Goal: Information Seeking & Learning: Learn about a topic

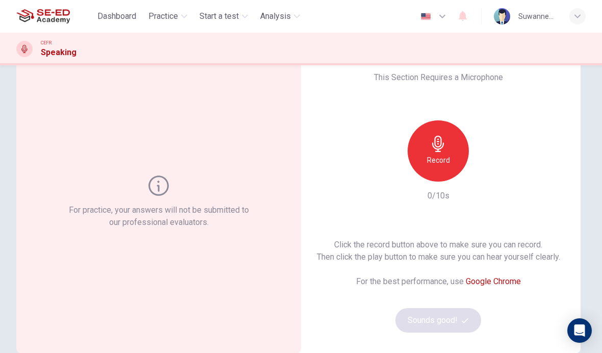
scroll to position [23, 0]
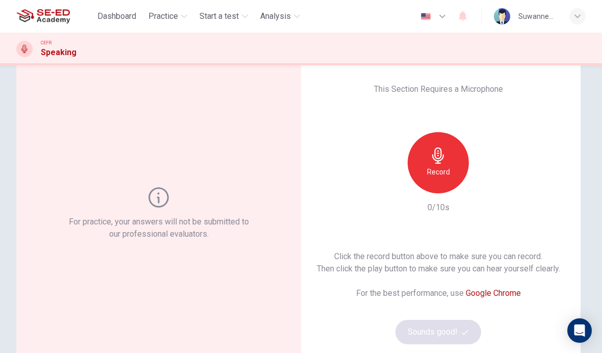
click at [442, 164] on div "Record" at bounding box center [437, 162] width 61 height 61
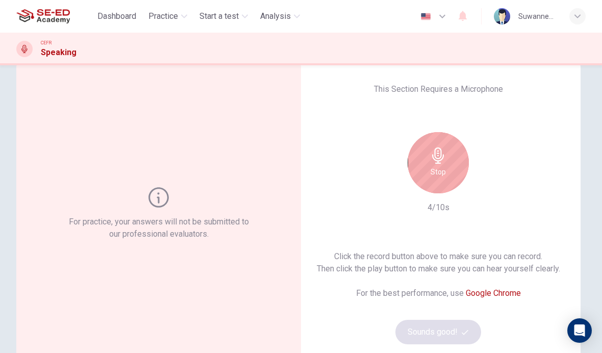
click at [457, 332] on div "Click the record button above to make sure you can record. Then click the play …" at bounding box center [438, 297] width 243 height 94
click at [500, 295] on link "Google Chrome" at bounding box center [492, 293] width 55 height 10
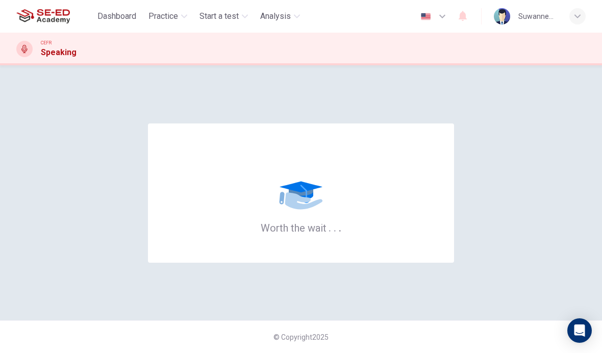
click at [164, 16] on span "Practice" at bounding box center [163, 16] width 30 height 12
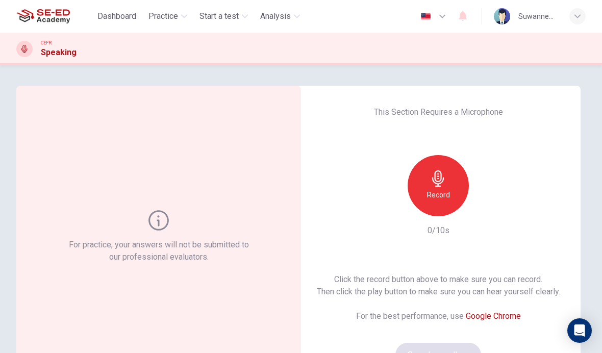
click at [166, 11] on span "Practice" at bounding box center [163, 16] width 30 height 12
click at [436, 182] on icon "button" at bounding box center [438, 178] width 16 height 16
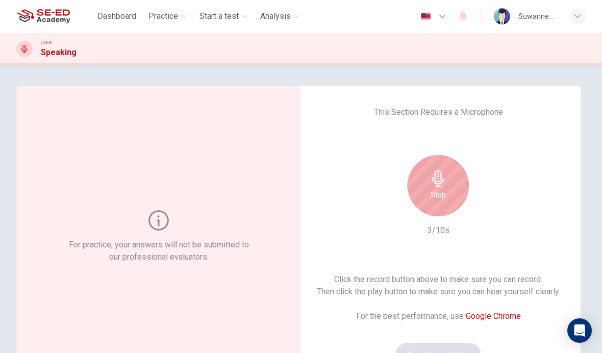
click at [507, 313] on link "Google Chrome" at bounding box center [492, 316] width 55 height 10
click at [439, 176] on icon "button" at bounding box center [438, 178] width 12 height 16
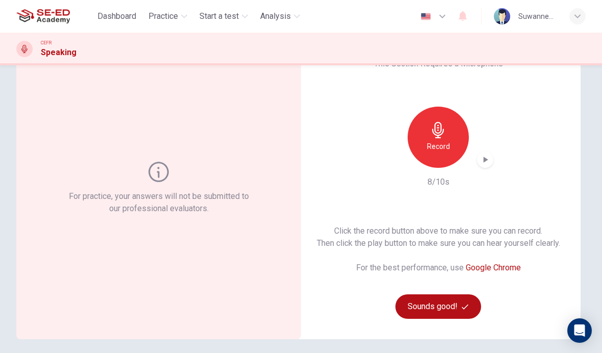
scroll to position [50, 0]
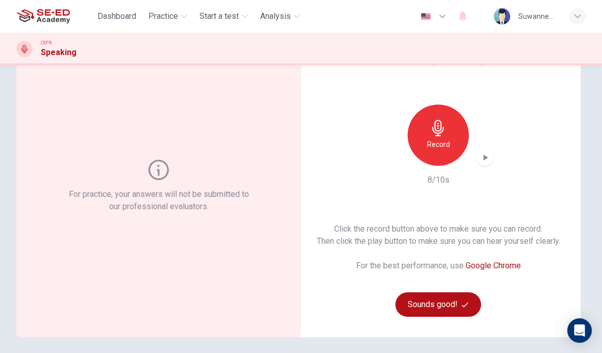
click at [468, 302] on icon "button" at bounding box center [464, 304] width 7 height 7
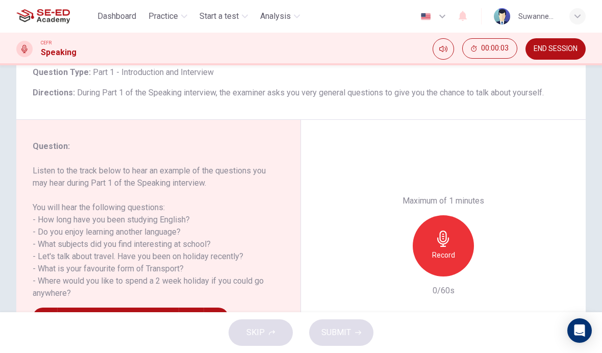
scroll to position [71, 0]
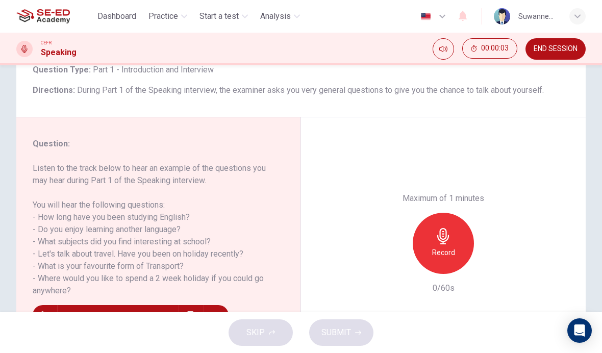
click at [444, 228] on icon "button" at bounding box center [443, 236] width 16 height 16
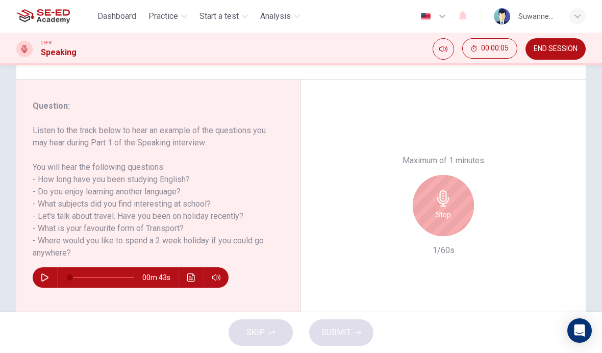
scroll to position [105, 0]
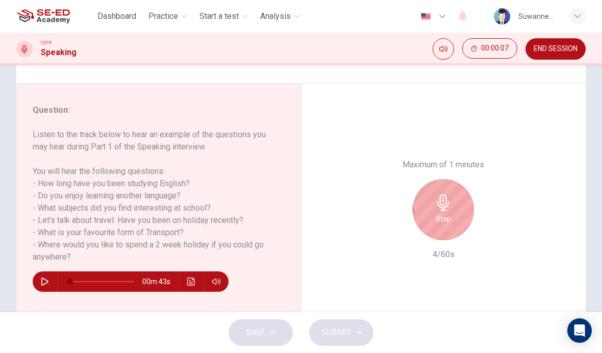
click at [441, 194] on icon "button" at bounding box center [443, 202] width 16 height 16
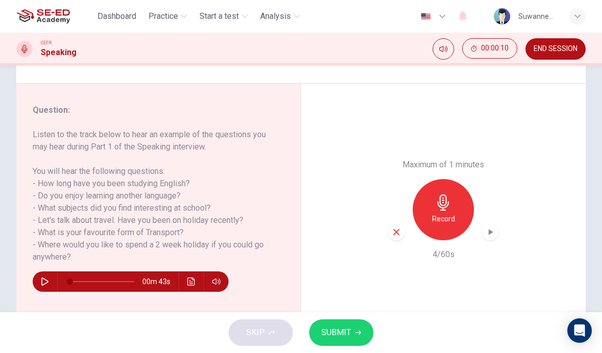
click at [445, 194] on icon "button" at bounding box center [443, 202] width 12 height 16
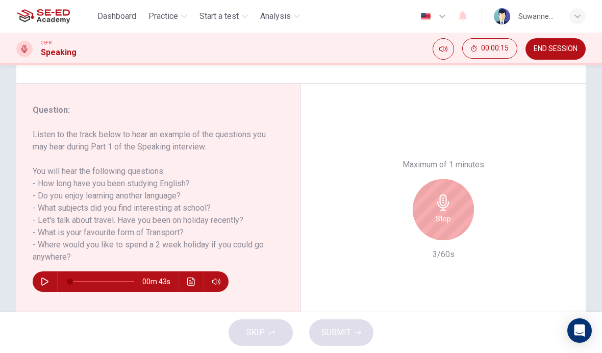
click at [43, 278] on icon "button" at bounding box center [44, 281] width 7 height 8
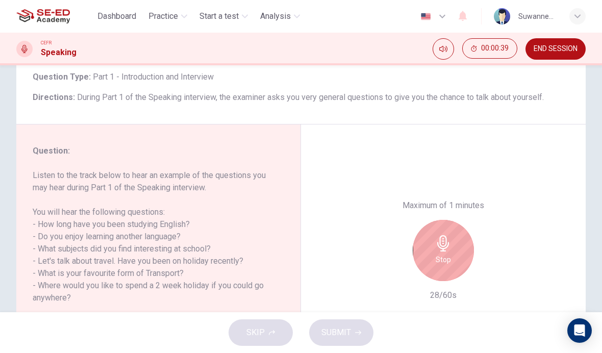
scroll to position [63, 0]
type input "0"
click at [448, 221] on div "Stop" at bounding box center [442, 251] width 61 height 61
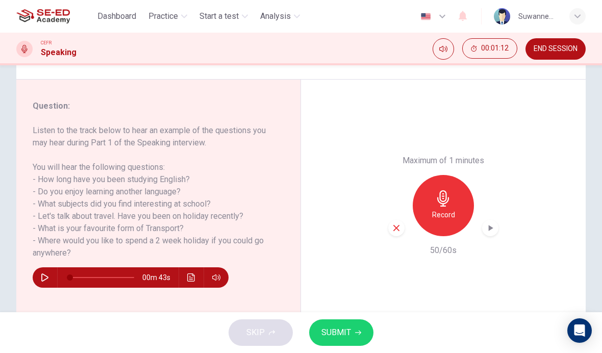
scroll to position [110, 0]
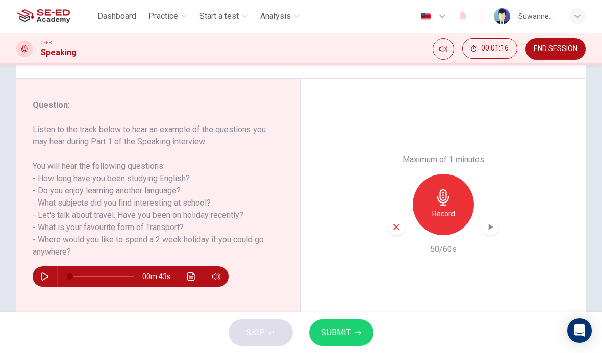
click at [446, 189] on icon "button" at bounding box center [443, 197] width 12 height 16
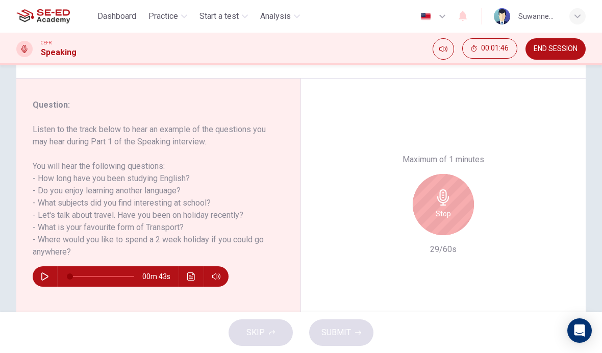
click at [448, 189] on icon "button" at bounding box center [443, 197] width 16 height 16
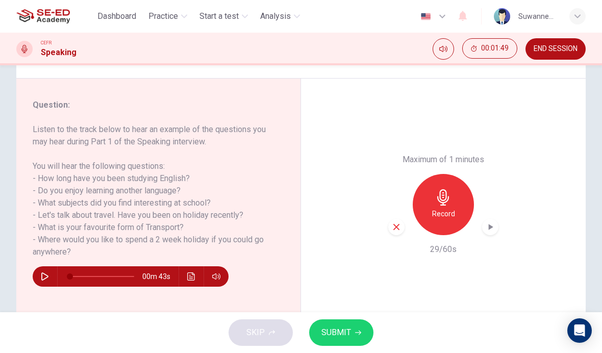
click at [396, 222] on icon "button" at bounding box center [396, 226] width 9 height 9
click at [449, 189] on icon "button" at bounding box center [443, 197] width 16 height 16
click at [346, 336] on span "SUBMIT" at bounding box center [336, 332] width 30 height 14
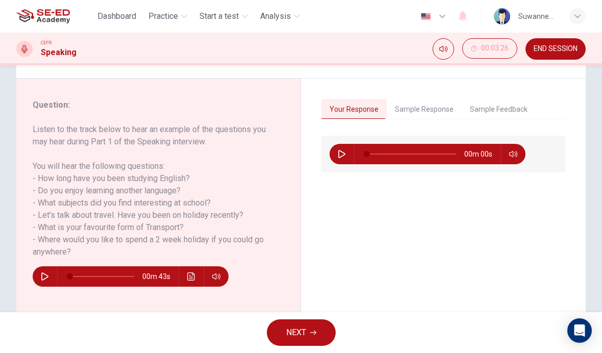
click at [341, 157] on icon "button" at bounding box center [341, 154] width 7 height 8
click at [337, 158] on button "button" at bounding box center [341, 154] width 16 height 20
click at [341, 158] on icon "button" at bounding box center [341, 154] width 7 height 8
type input "7"
click at [307, 330] on button "NEXT" at bounding box center [301, 332] width 69 height 27
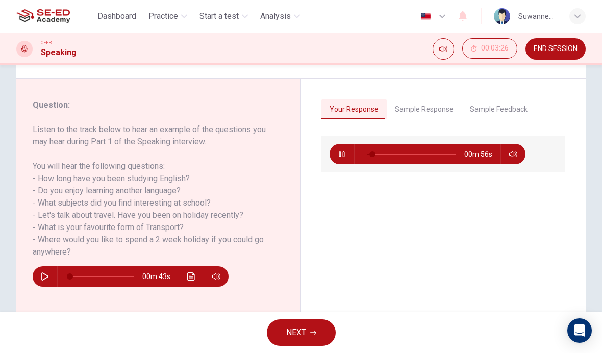
scroll to position [0, 0]
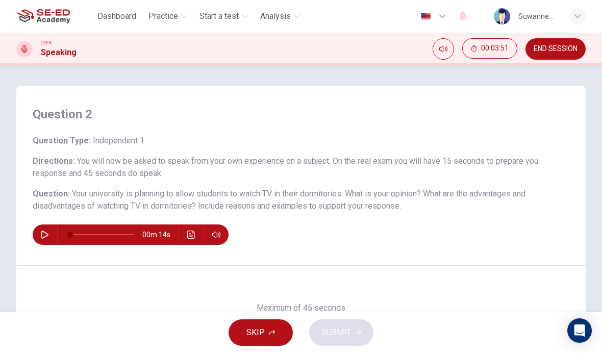
click at [49, 238] on button "button" at bounding box center [45, 234] width 16 height 20
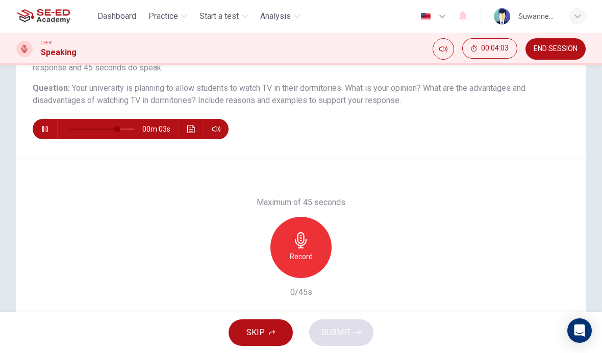
scroll to position [103, 0]
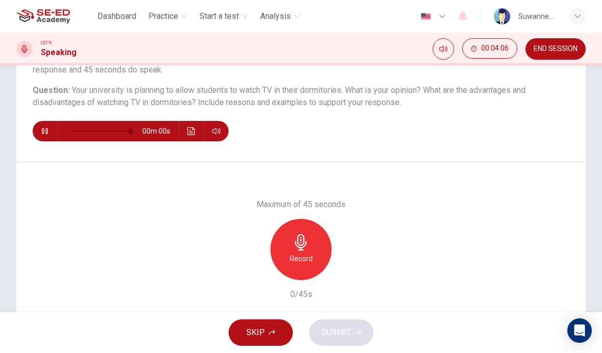
type input "0"
click at [303, 245] on icon "button" at bounding box center [301, 242] width 16 height 16
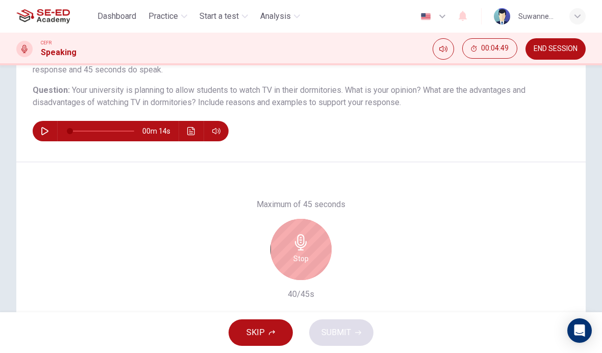
click at [309, 242] on div "Stop" at bounding box center [300, 249] width 61 height 61
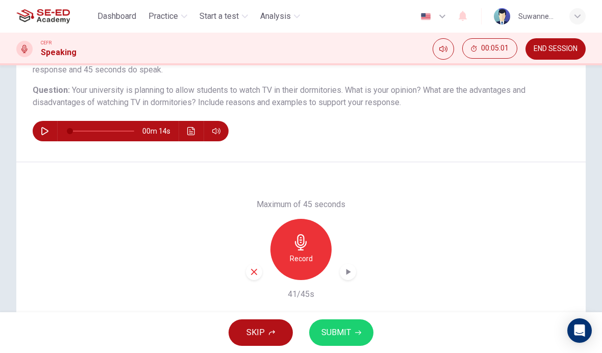
click at [256, 267] on div "button" at bounding box center [254, 272] width 16 height 16
click at [258, 332] on span "SKIP" at bounding box center [255, 332] width 18 height 14
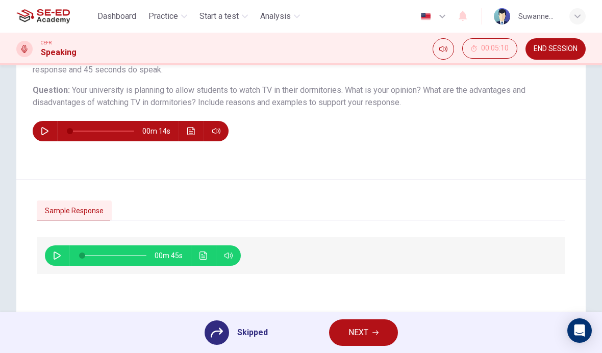
click at [56, 256] on icon "button" at bounding box center [57, 255] width 8 height 8
click at [60, 253] on icon "button" at bounding box center [57, 255] width 8 height 8
click at [54, 256] on icon "button" at bounding box center [57, 255] width 8 height 8
click at [86, 253] on span at bounding box center [85, 255] width 6 height 6
click at [44, 133] on icon "button" at bounding box center [45, 131] width 8 height 8
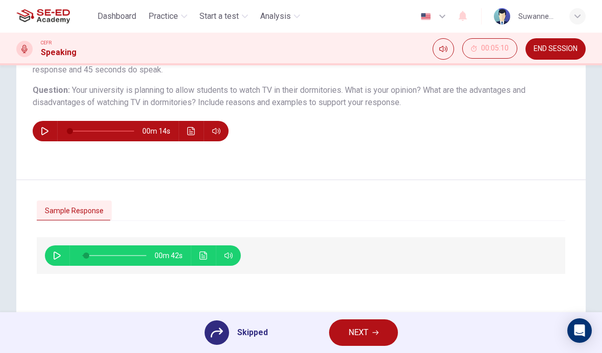
type input "6"
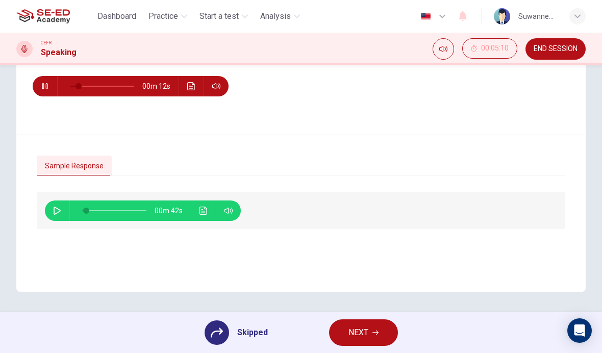
scroll to position [148, 0]
click at [218, 332] on icon at bounding box center [217, 332] width 12 height 12
click at [221, 334] on icon at bounding box center [217, 332] width 12 height 12
type input "27"
click at [361, 336] on span "NEXT" at bounding box center [358, 332] width 20 height 14
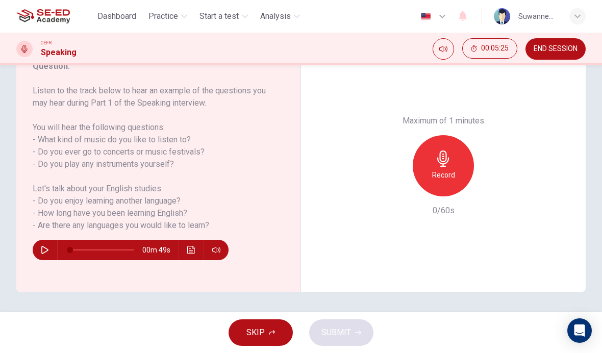
click at [46, 255] on button "button" at bounding box center [45, 250] width 16 height 20
type input "0"
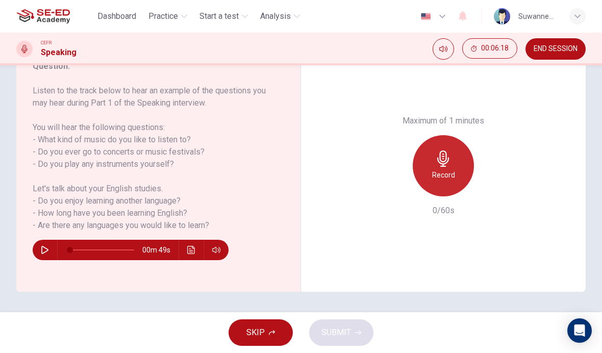
click at [447, 150] on icon "button" at bounding box center [443, 158] width 16 height 16
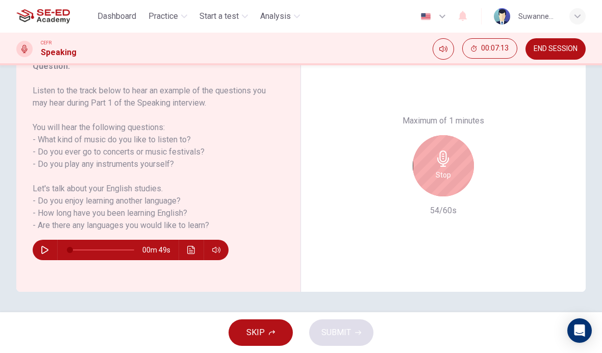
click at [438, 169] on h6 "Stop" at bounding box center [442, 175] width 15 height 12
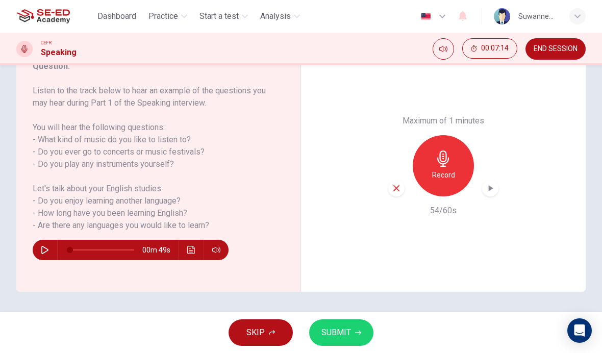
click at [394, 184] on icon "button" at bounding box center [396, 188] width 9 height 9
click at [165, 14] on span "Practice" at bounding box center [163, 16] width 30 height 12
click at [169, 19] on span "Practice" at bounding box center [163, 16] width 30 height 12
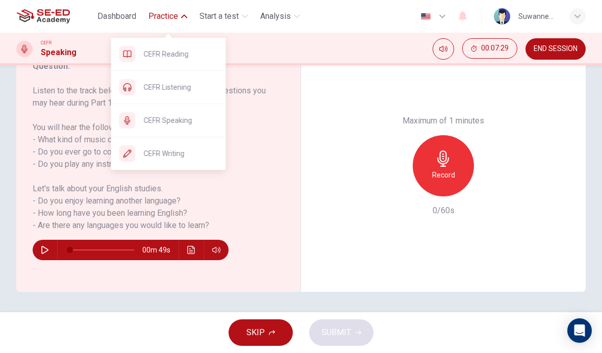
click at [180, 119] on span "CEFR Speaking" at bounding box center [181, 120] width 74 height 12
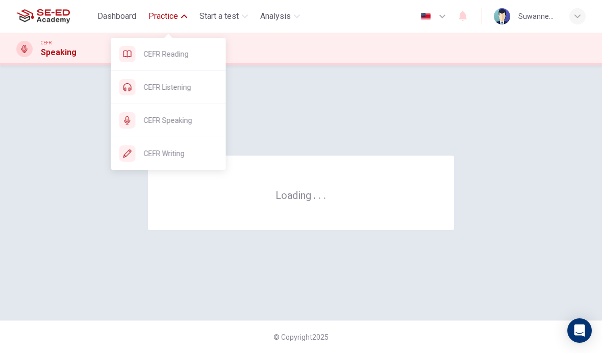
scroll to position [0, 0]
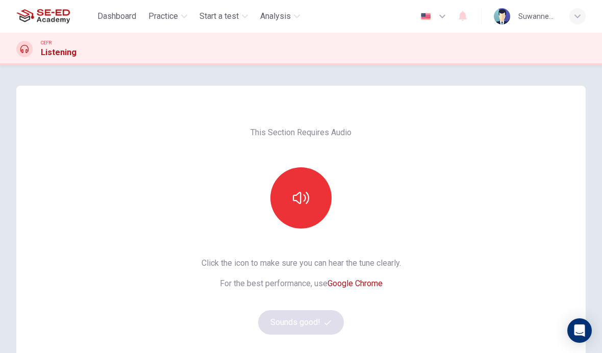
click at [308, 195] on icon "button" at bounding box center [301, 198] width 16 height 12
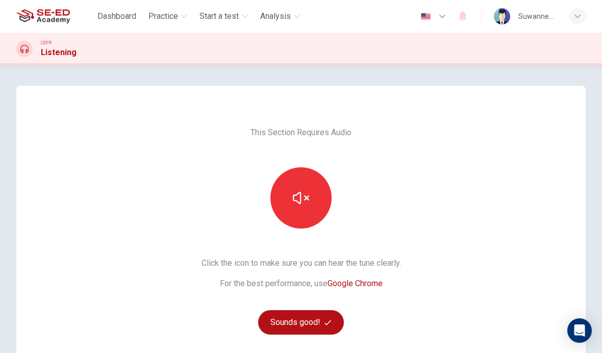
click at [311, 323] on button "Sounds good!" at bounding box center [301, 322] width 86 height 24
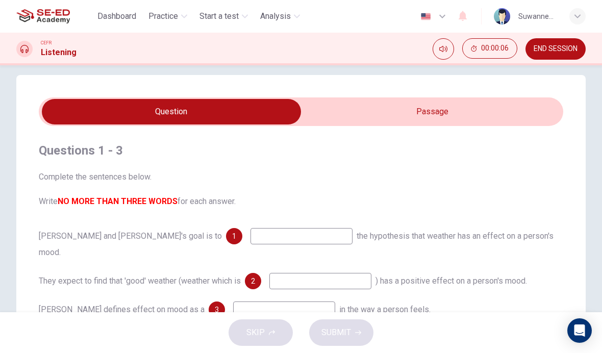
scroll to position [9, 0]
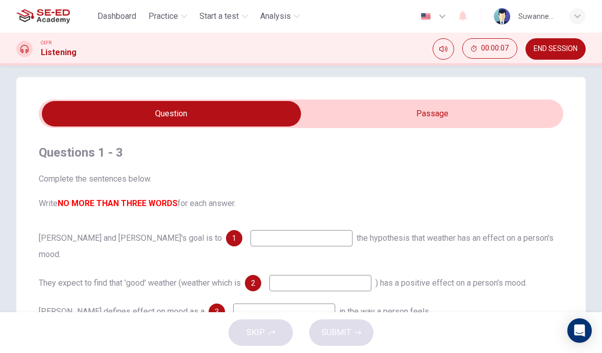
click at [441, 115] on input "checkbox" at bounding box center [171, 113] width 786 height 25
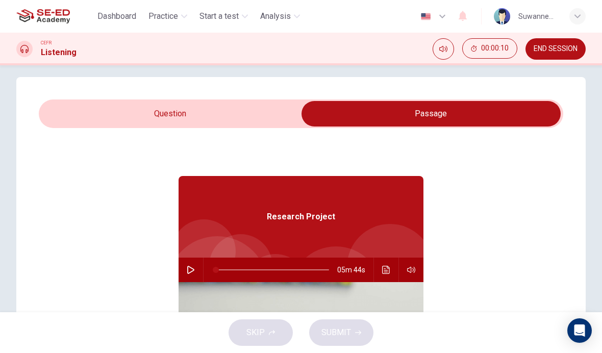
click at [195, 267] on button "button" at bounding box center [191, 269] width 16 height 24
click at [181, 110] on input "checkbox" at bounding box center [431, 113] width 786 height 25
checkbox input "false"
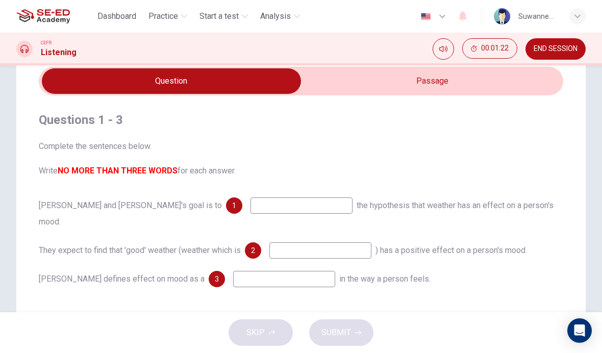
scroll to position [42, 0]
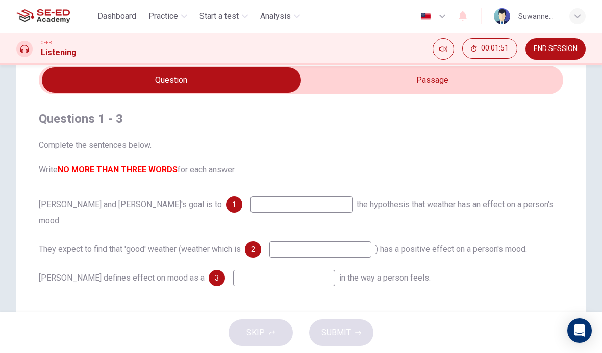
click at [242, 270] on input at bounding box center [284, 278] width 102 height 16
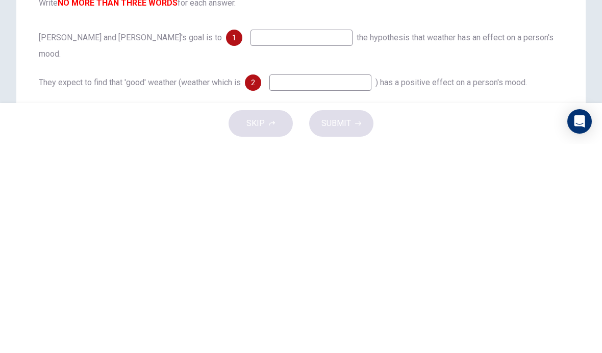
scroll to position [0, 0]
type input "Happy"
click at [307, 283] on input at bounding box center [320, 291] width 102 height 16
type input "Sunshine"
click at [250, 239] on input at bounding box center [301, 247] width 102 height 16
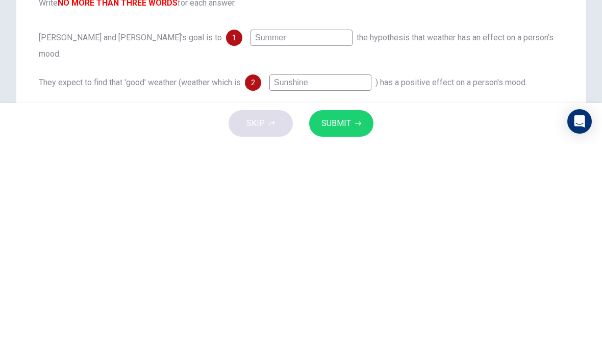
type input "Summer"
click at [527, 239] on div "Phil and Stella's goal is to 1 Summer the hypothesis that weather has an effect…" at bounding box center [301, 255] width 524 height 33
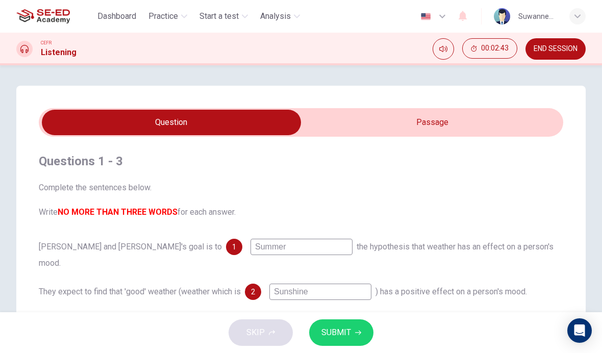
click at [342, 331] on span "SUBMIT" at bounding box center [336, 332] width 30 height 14
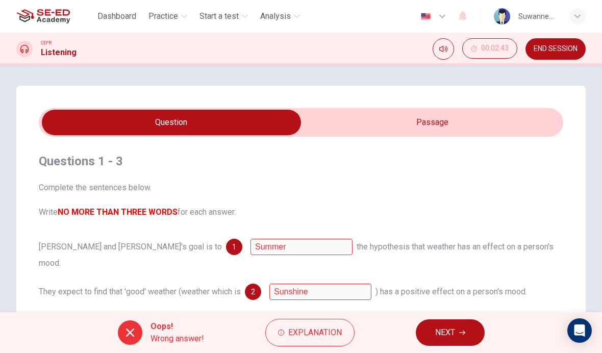
click at [317, 330] on span "Explanation" at bounding box center [315, 332] width 54 height 14
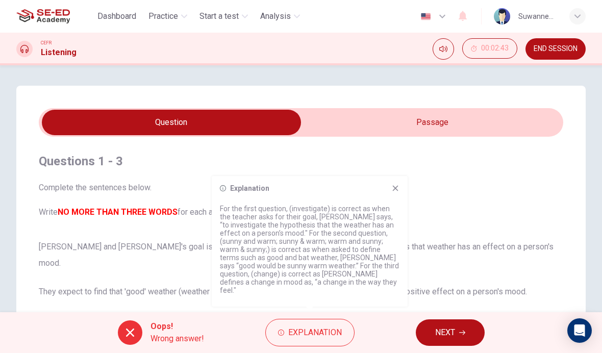
click at [398, 192] on icon at bounding box center [395, 188] width 8 height 8
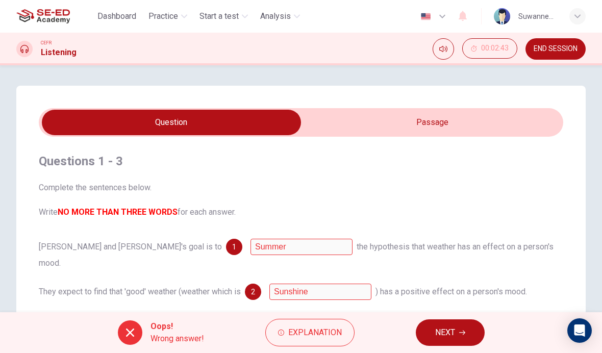
click at [444, 328] on span "NEXT" at bounding box center [445, 332] width 20 height 14
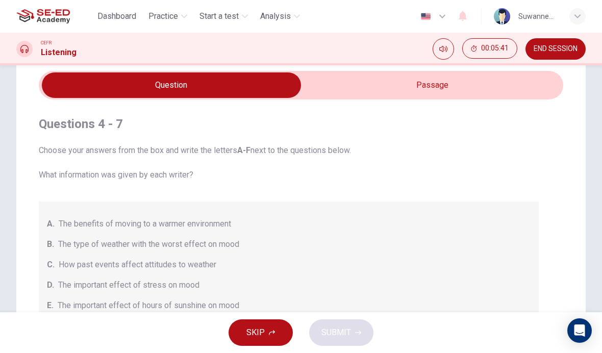
scroll to position [36, 0]
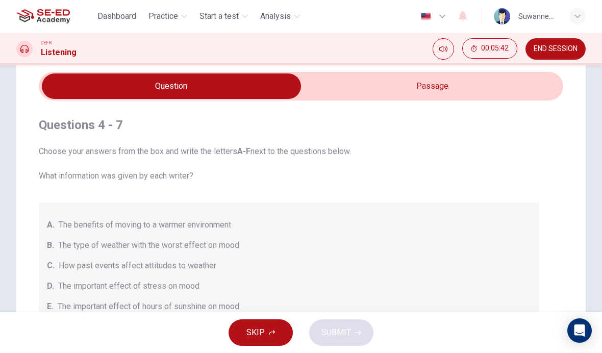
click at [429, 85] on input "checkbox" at bounding box center [171, 85] width 786 height 25
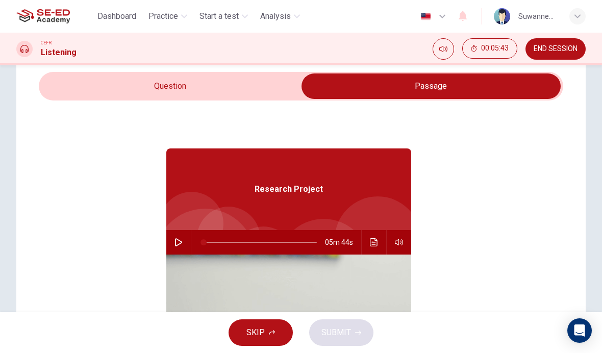
click at [183, 241] on button "button" at bounding box center [178, 242] width 16 height 24
click at [193, 84] on input "checkbox" at bounding box center [431, 85] width 786 height 25
checkbox input "false"
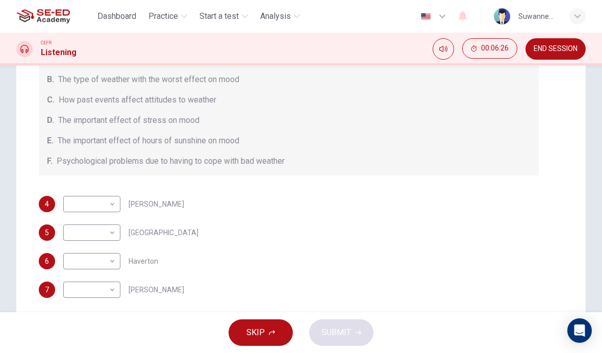
scroll to position [160, 0]
click at [112, 233] on body "This site uses cookies, as explained in our Privacy Policy . If you agree to th…" at bounding box center [301, 176] width 602 height 353
click at [113, 331] on li "F" at bounding box center [91, 330] width 57 height 16
type input "F"
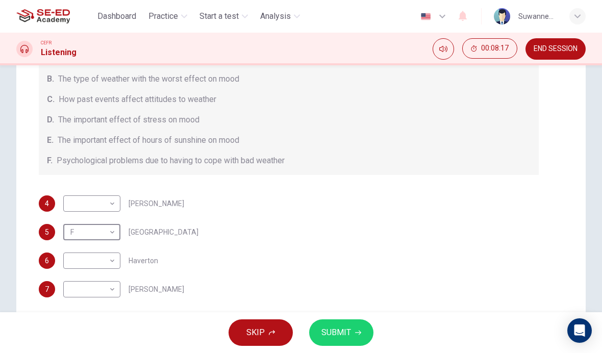
click at [115, 260] on body "This site uses cookies, as explained in our Privacy Policy . If you agree to th…" at bounding box center [301, 176] width 602 height 353
click at [91, 268] on li "B" at bounding box center [91, 271] width 57 height 16
type input "B"
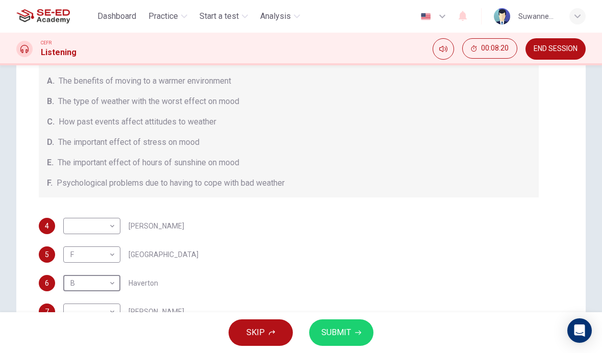
scroll to position [21, 0]
click at [115, 226] on body "This site uses cookies, as explained in our Privacy Policy . If you agree to th…" at bounding box center [301, 176] width 602 height 353
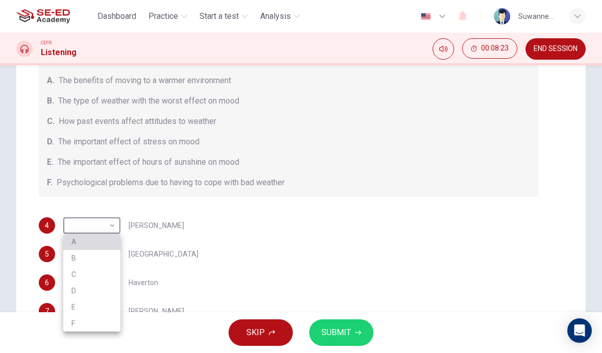
click at [96, 236] on li "A" at bounding box center [91, 241] width 57 height 16
type input "A"
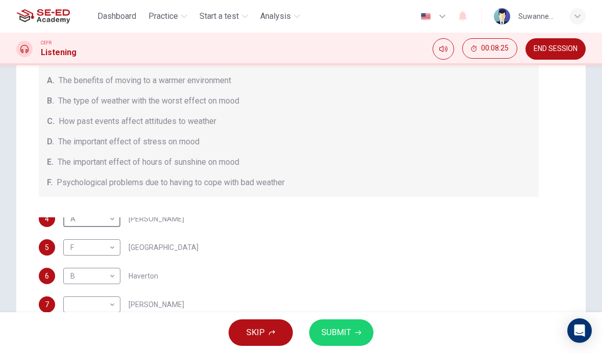
scroll to position [7, 0]
click at [114, 301] on body "This site uses cookies, as explained in our Privacy Policy . If you agree to th…" at bounding box center [301, 176] width 602 height 353
click at [80, 283] on li "C" at bounding box center [91, 287] width 57 height 16
type input "C"
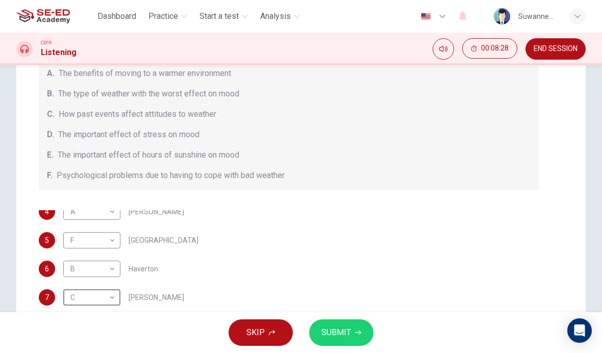
click at [341, 336] on span "SUBMIT" at bounding box center [336, 332] width 30 height 14
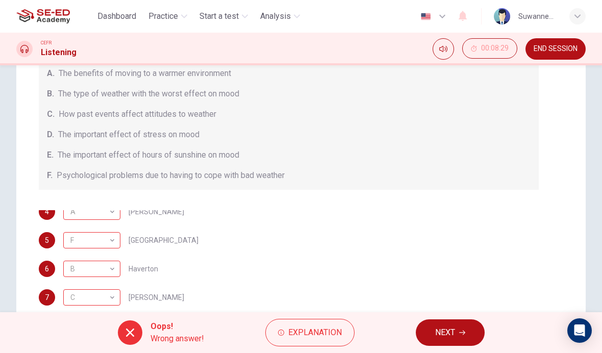
scroll to position [31, 0]
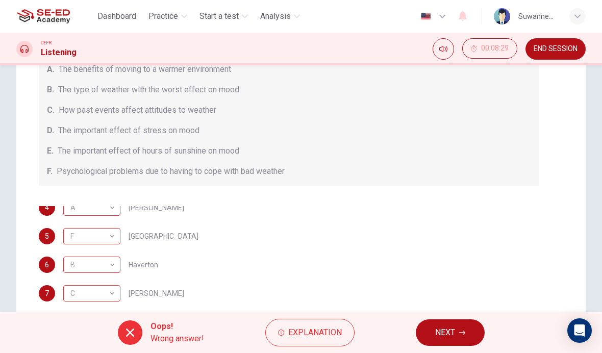
click at [304, 265] on div "6 B B ​ Haverton" at bounding box center [289, 264] width 500 height 16
click at [304, 338] on span "Explanation" at bounding box center [315, 332] width 54 height 14
click at [466, 178] on div "A. The benefits of moving to a warmer environment B. The type of weather with t…" at bounding box center [289, 116] width 500 height 139
click at [313, 335] on span "Explanation" at bounding box center [315, 332] width 54 height 14
click at [456, 137] on div "A. The benefits of moving to a warmer environment B. The type of weather with t…" at bounding box center [289, 116] width 500 height 139
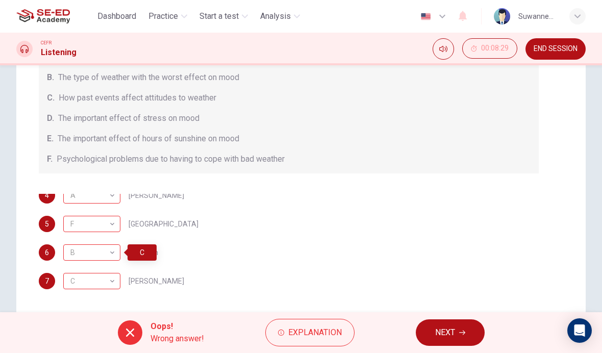
scroll to position [43, 0]
click at [453, 332] on span "NEXT" at bounding box center [445, 332] width 20 height 14
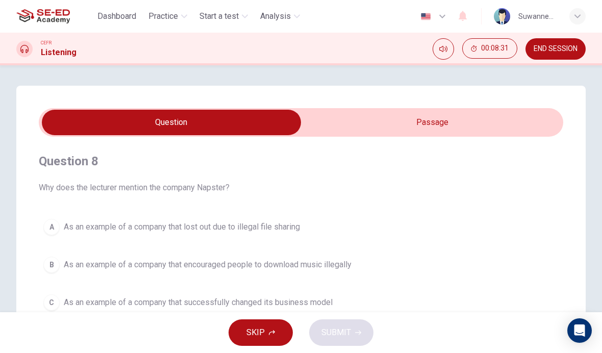
click at [369, 148] on div "Question 8 Why does the lecturer mention the company Napster? A As an example o…" at bounding box center [301, 253] width 524 height 232
click at [449, 118] on input "checkbox" at bounding box center [171, 122] width 786 height 25
checkbox input "true"
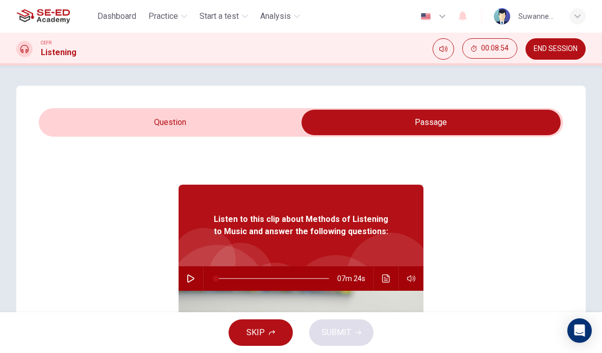
click at [191, 283] on button "button" at bounding box center [191, 278] width 16 height 24
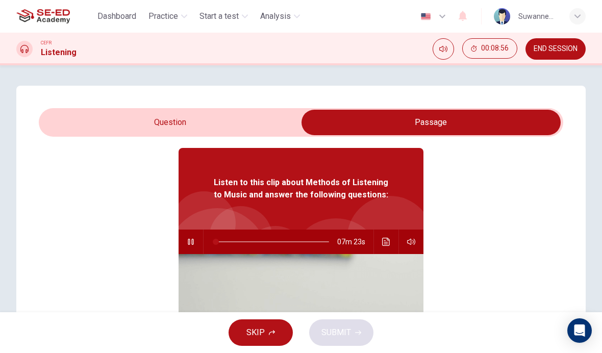
scroll to position [50, 0]
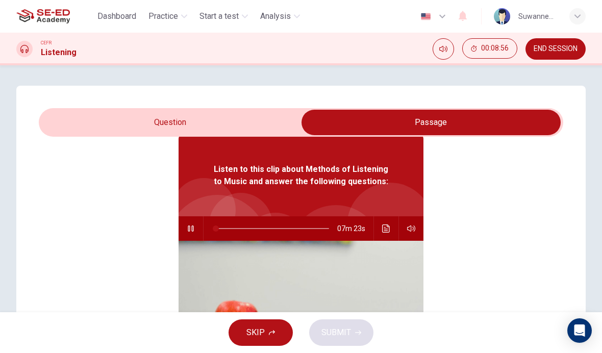
type input "0"
click at [239, 125] on input "checkbox" at bounding box center [431, 122] width 786 height 25
checkbox input "false"
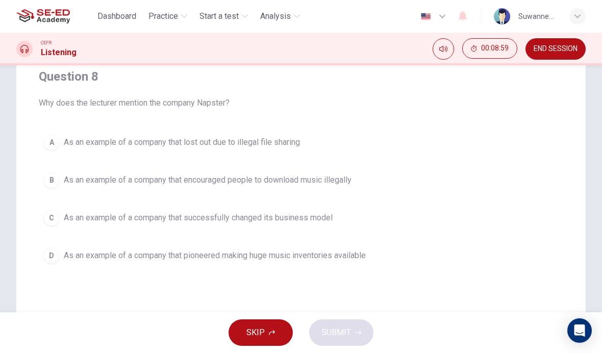
scroll to position [87, 0]
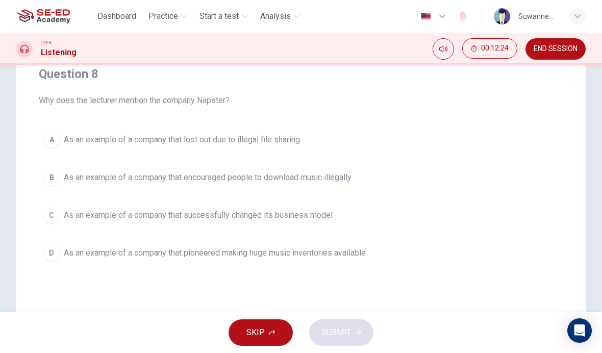
click at [58, 255] on div "D" at bounding box center [51, 253] width 16 height 16
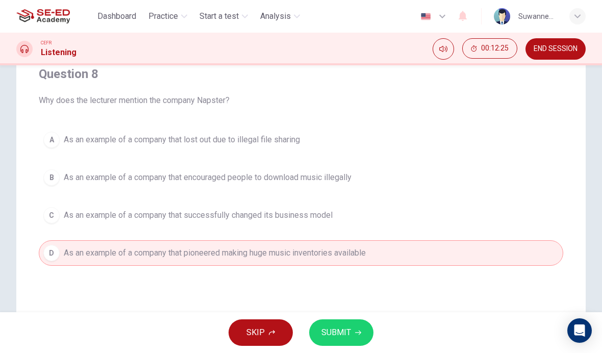
click at [346, 327] on span "SUBMIT" at bounding box center [336, 332] width 30 height 14
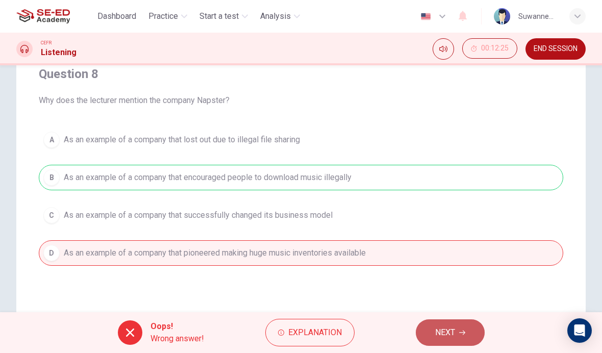
click at [447, 332] on span "NEXT" at bounding box center [445, 332] width 20 height 14
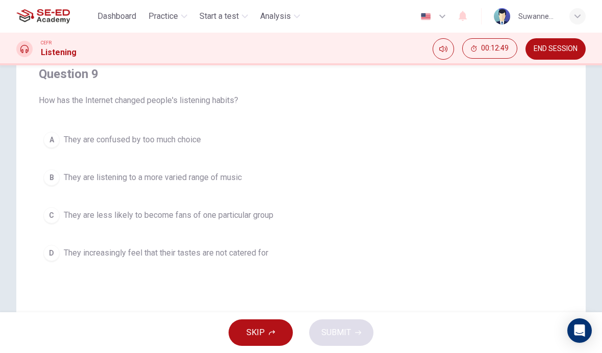
click at [56, 252] on div "D" at bounding box center [51, 253] width 16 height 16
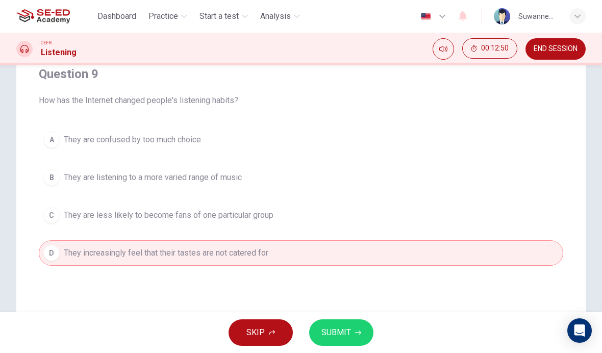
click at [334, 327] on span "SUBMIT" at bounding box center [336, 332] width 30 height 14
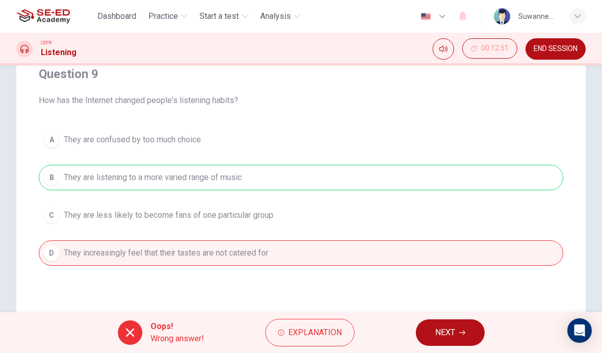
click at [459, 329] on button "NEXT" at bounding box center [449, 332] width 69 height 27
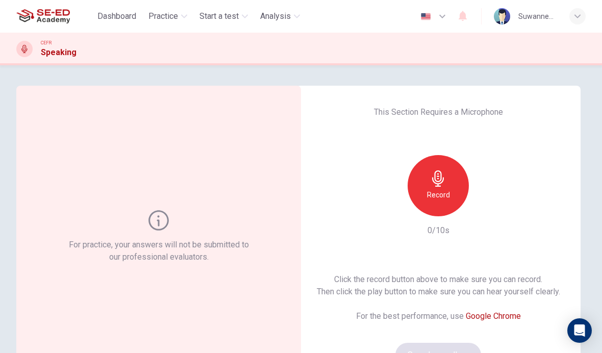
click at [451, 181] on div "Record" at bounding box center [437, 185] width 61 height 61
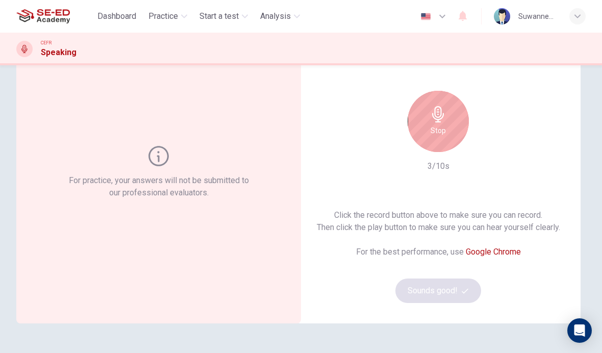
scroll to position [59, 0]
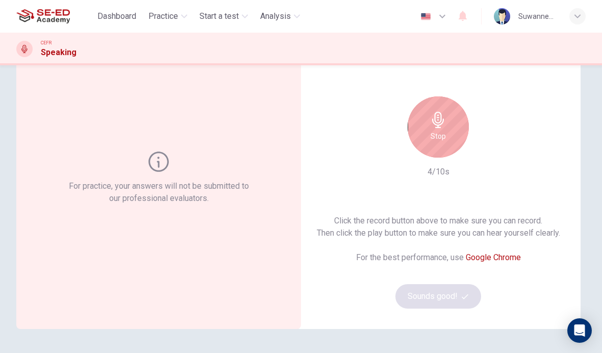
click at [442, 126] on icon "button" at bounding box center [438, 120] width 16 height 16
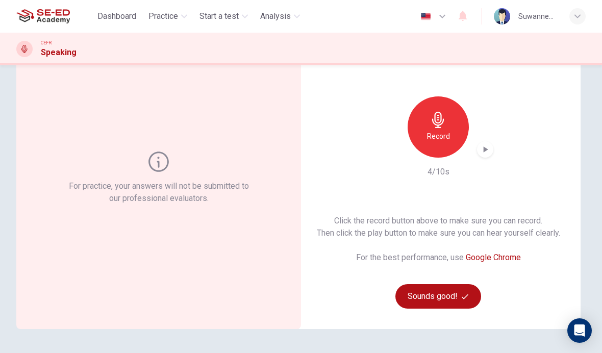
click at [430, 295] on button "Sounds good!" at bounding box center [438, 296] width 86 height 24
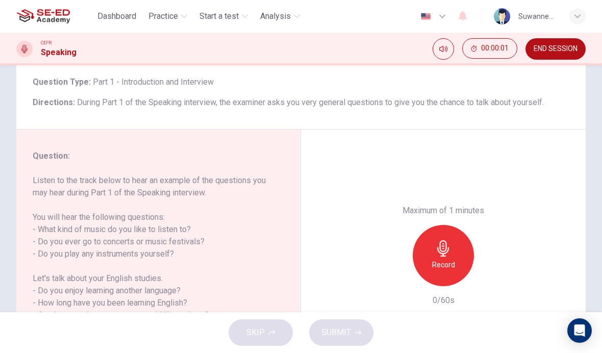
click at [439, 227] on div "Record" at bounding box center [442, 255] width 61 height 61
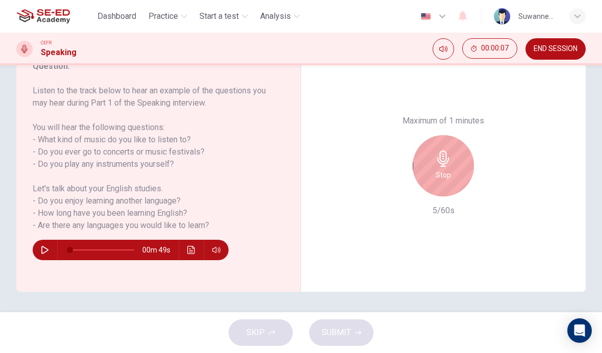
scroll to position [148, 0]
click at [44, 248] on icon "button" at bounding box center [45, 250] width 8 height 8
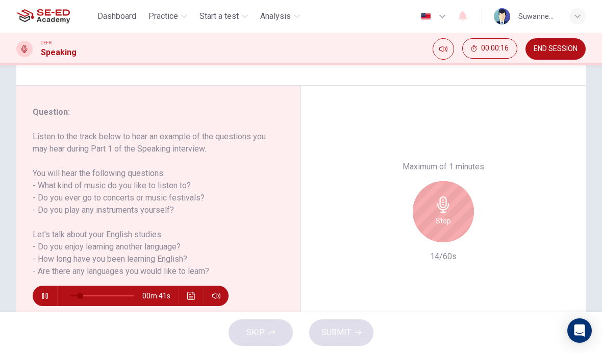
click at [445, 215] on h6 "Stop" at bounding box center [442, 221] width 15 height 12
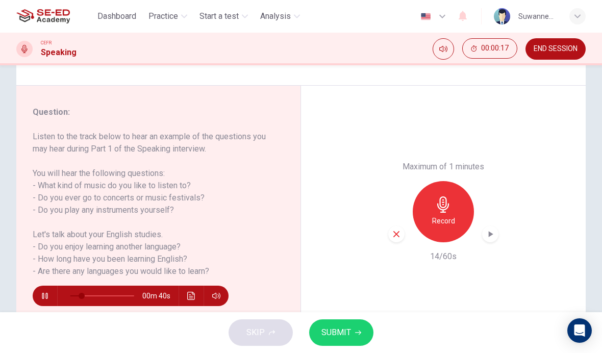
click at [399, 226] on div "button" at bounding box center [396, 234] width 16 height 16
click at [44, 295] on icon "button" at bounding box center [45, 296] width 6 height 6
click at [445, 181] on div "Record" at bounding box center [442, 211] width 61 height 61
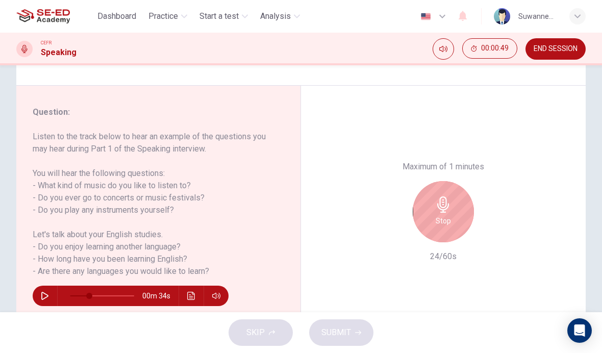
click at [446, 196] on icon "button" at bounding box center [443, 204] width 16 height 16
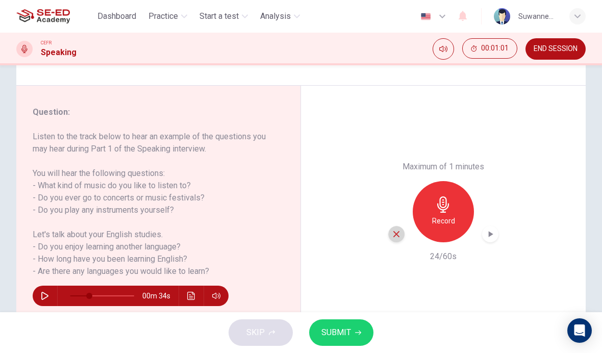
click at [401, 226] on div "button" at bounding box center [396, 234] width 16 height 16
type input "30"
click at [357, 223] on div "Maximum of 1 minutes Record 0/60s" at bounding box center [443, 212] width 284 height 252
